Goal: Navigation & Orientation: Find specific page/section

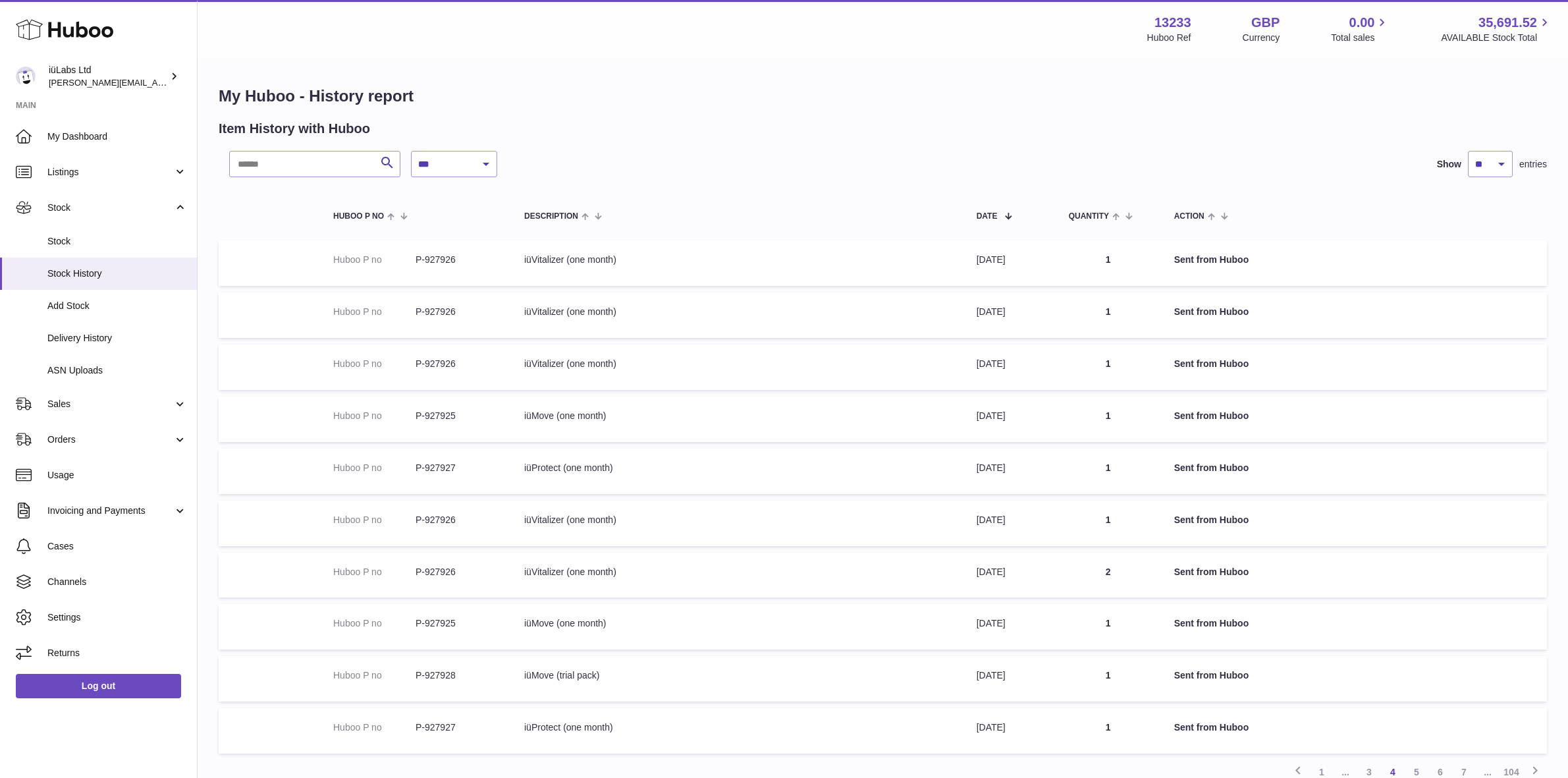
select select "*"
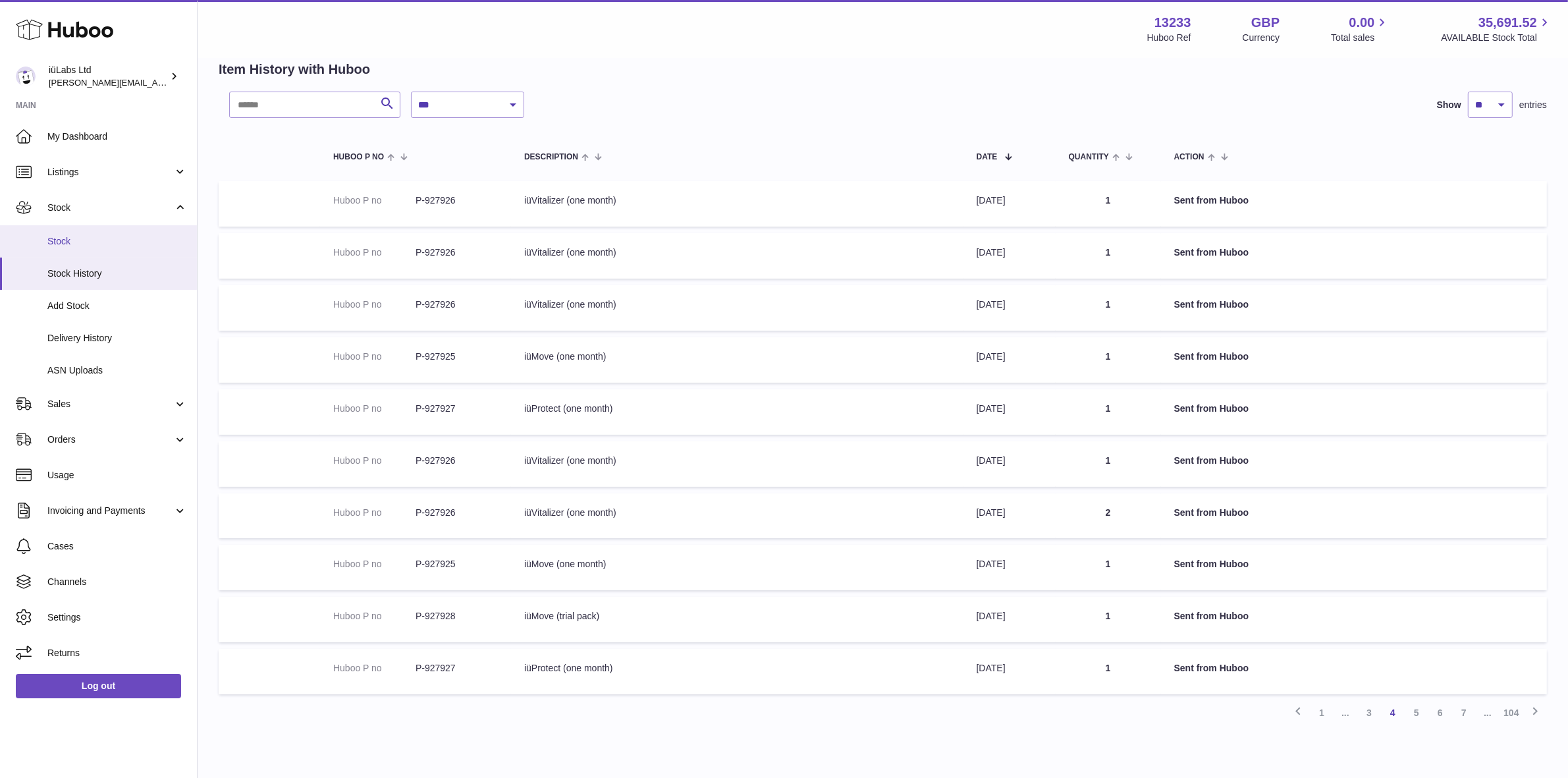
click at [91, 235] on span "Stock" at bounding box center [117, 241] width 140 height 13
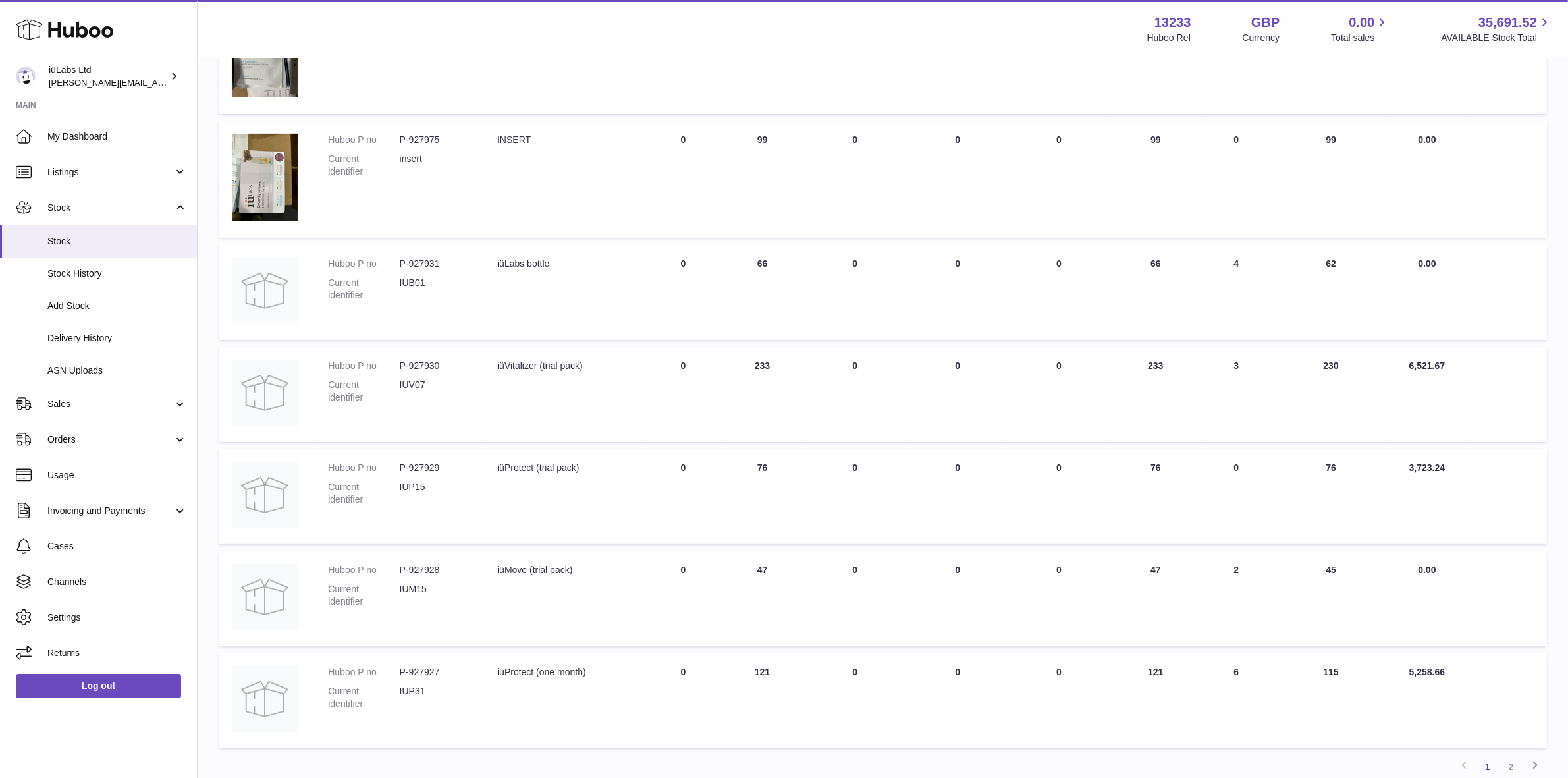
scroll to position [659, 0]
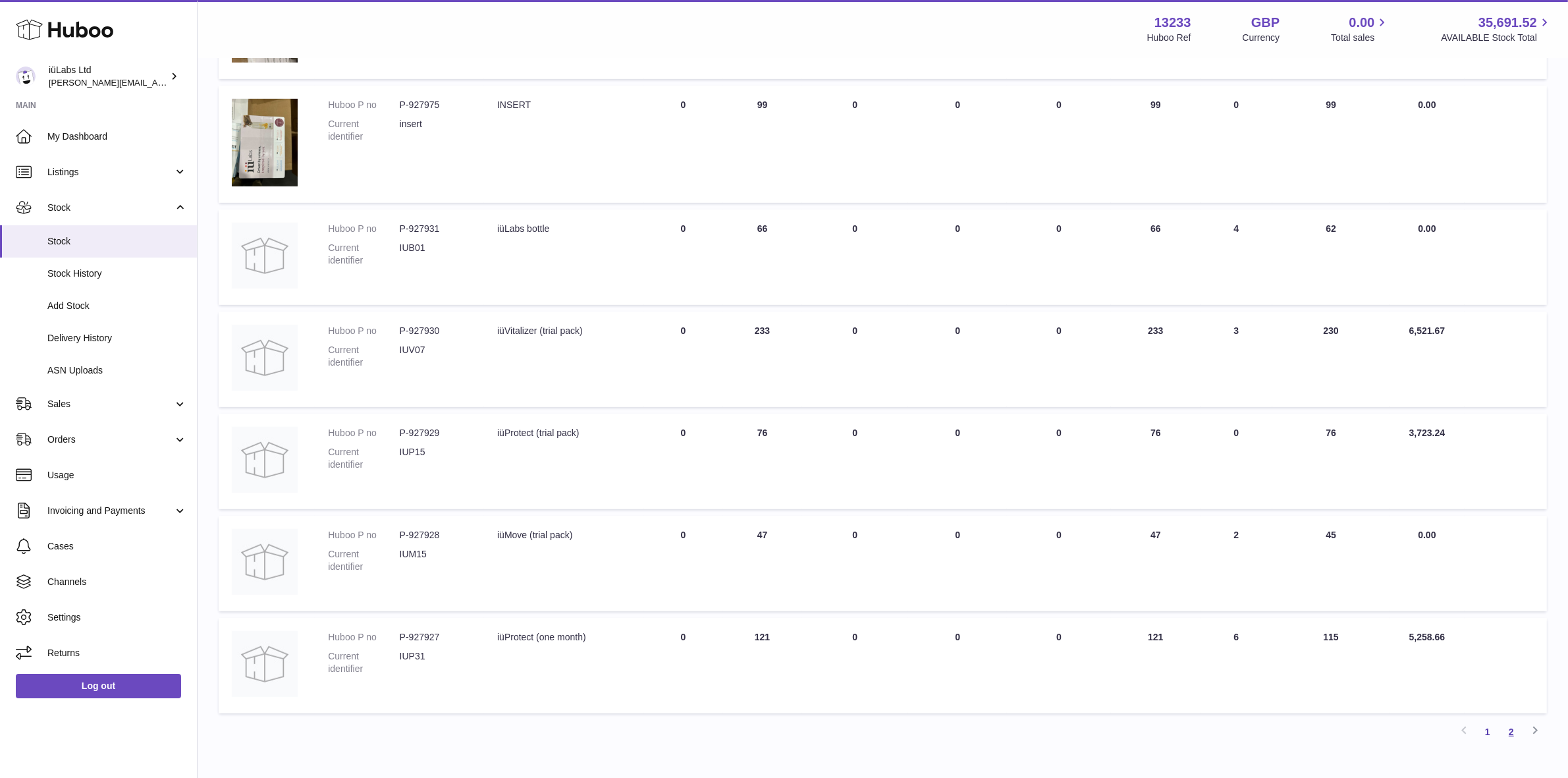
click at [1515, 730] on link "2" at bounding box center [1511, 732] width 24 height 24
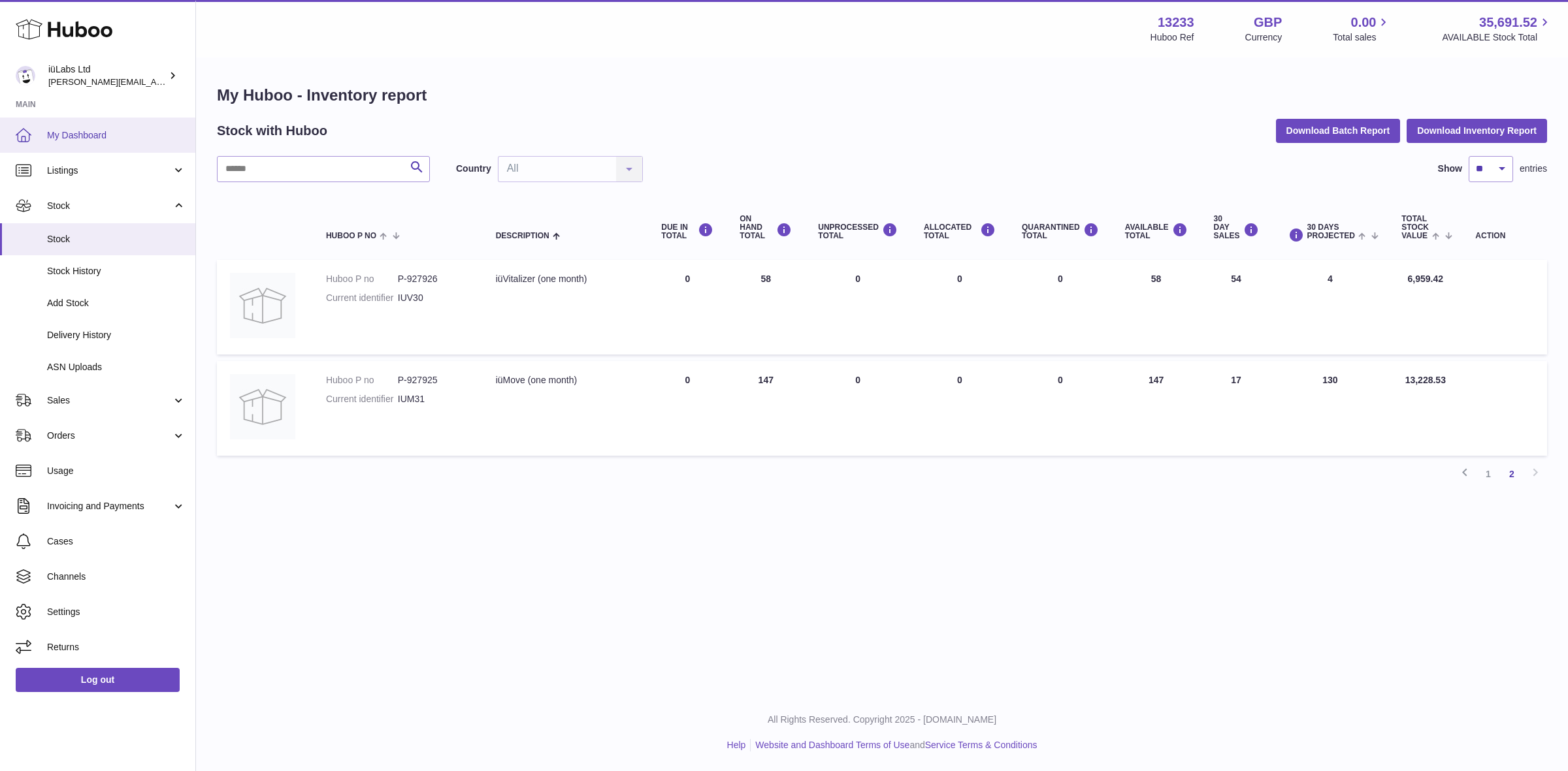
click at [97, 149] on link "My Dashboard" at bounding box center [98, 135] width 195 height 35
